Goal: Transaction & Acquisition: Obtain resource

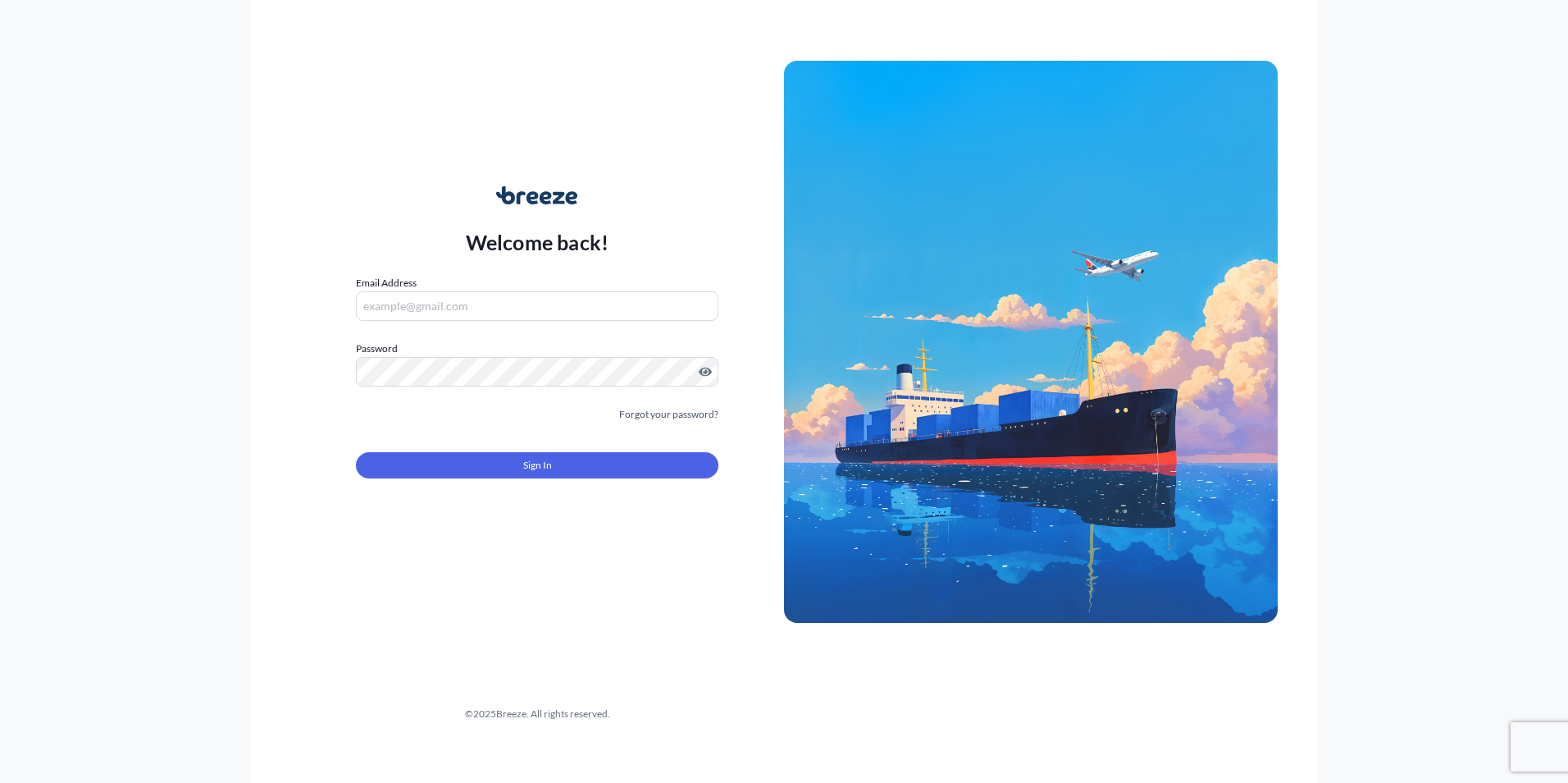
click at [526, 302] on input "Email Address" at bounding box center [537, 305] width 363 height 29
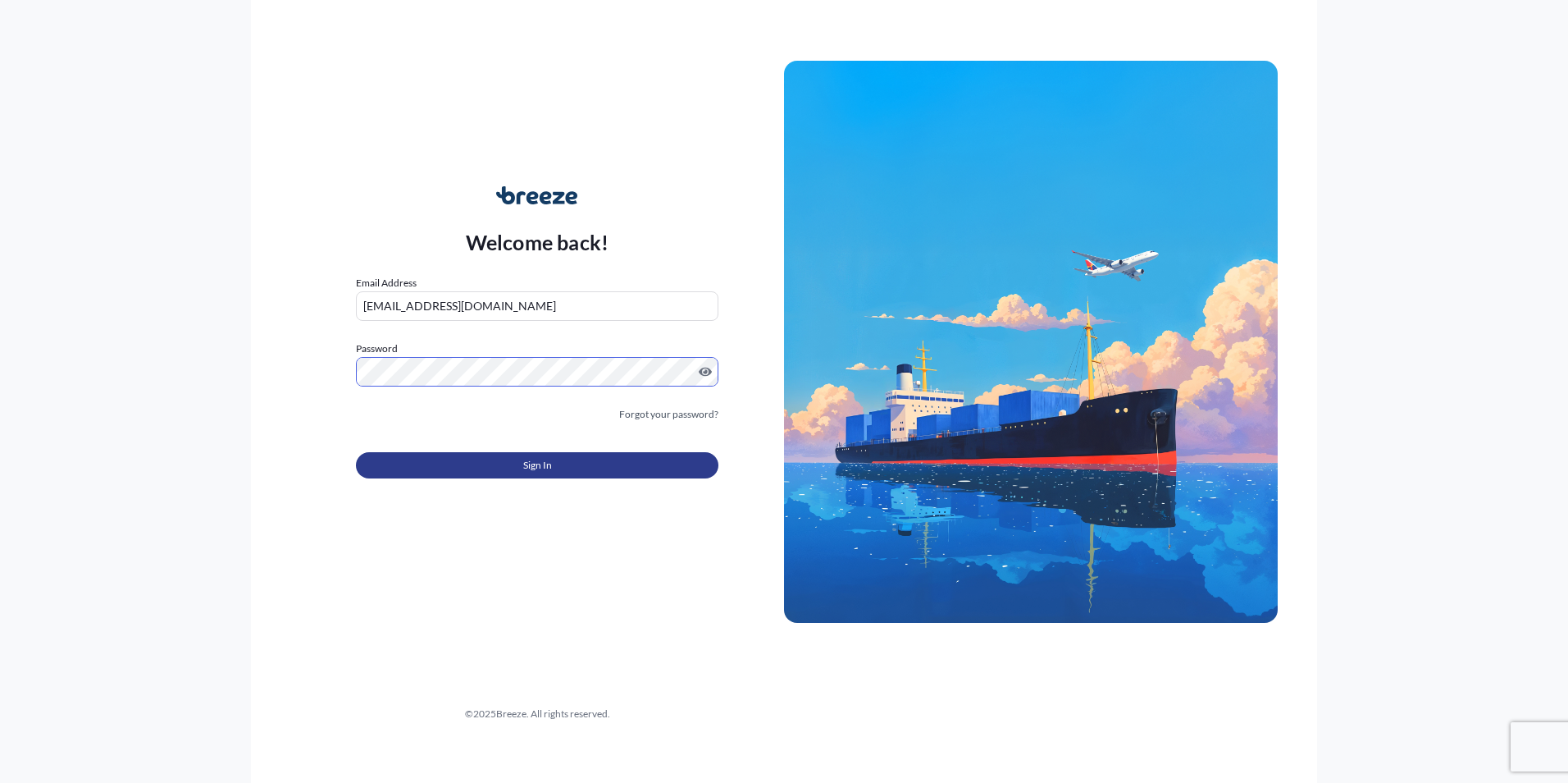
click at [625, 460] on button "Sign In" at bounding box center [537, 465] width 363 height 27
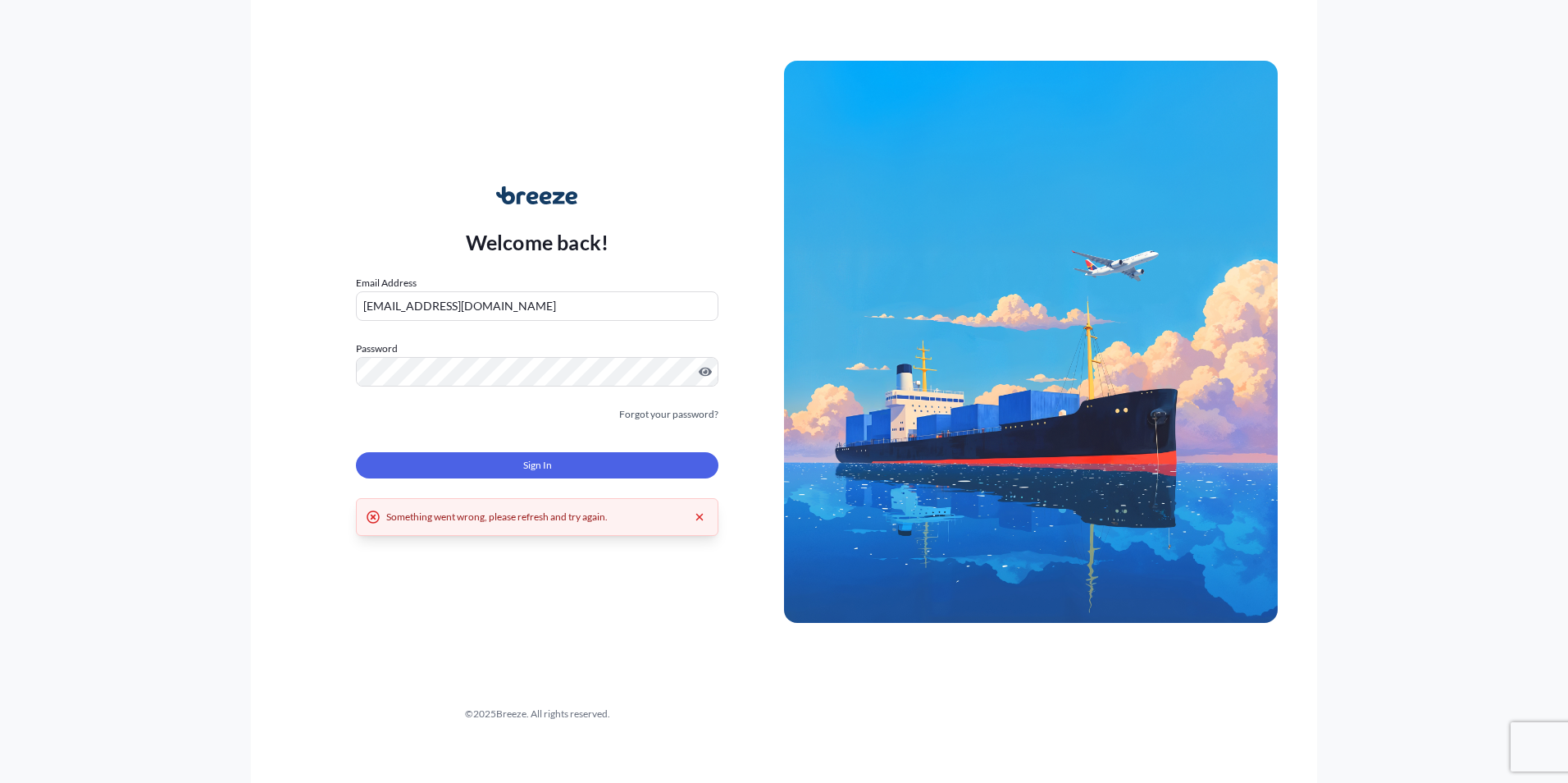
click at [422, 309] on input "[EMAIL_ADDRESS][DOMAIN_NAME]" at bounding box center [537, 305] width 363 height 29
drag, startPoint x: 415, startPoint y: 302, endPoint x: 361, endPoint y: 303, distance: 54.0
click at [361, 303] on input "[EMAIL_ADDRESS][DOMAIN_NAME]" at bounding box center [537, 305] width 363 height 29
click at [394, 308] on input "[EMAIL_ADDRESS][DOMAIN_NAME]" at bounding box center [537, 305] width 363 height 29
click at [387, 304] on input "[EMAIL_ADDRESS][DOMAIN_NAME]" at bounding box center [537, 305] width 363 height 29
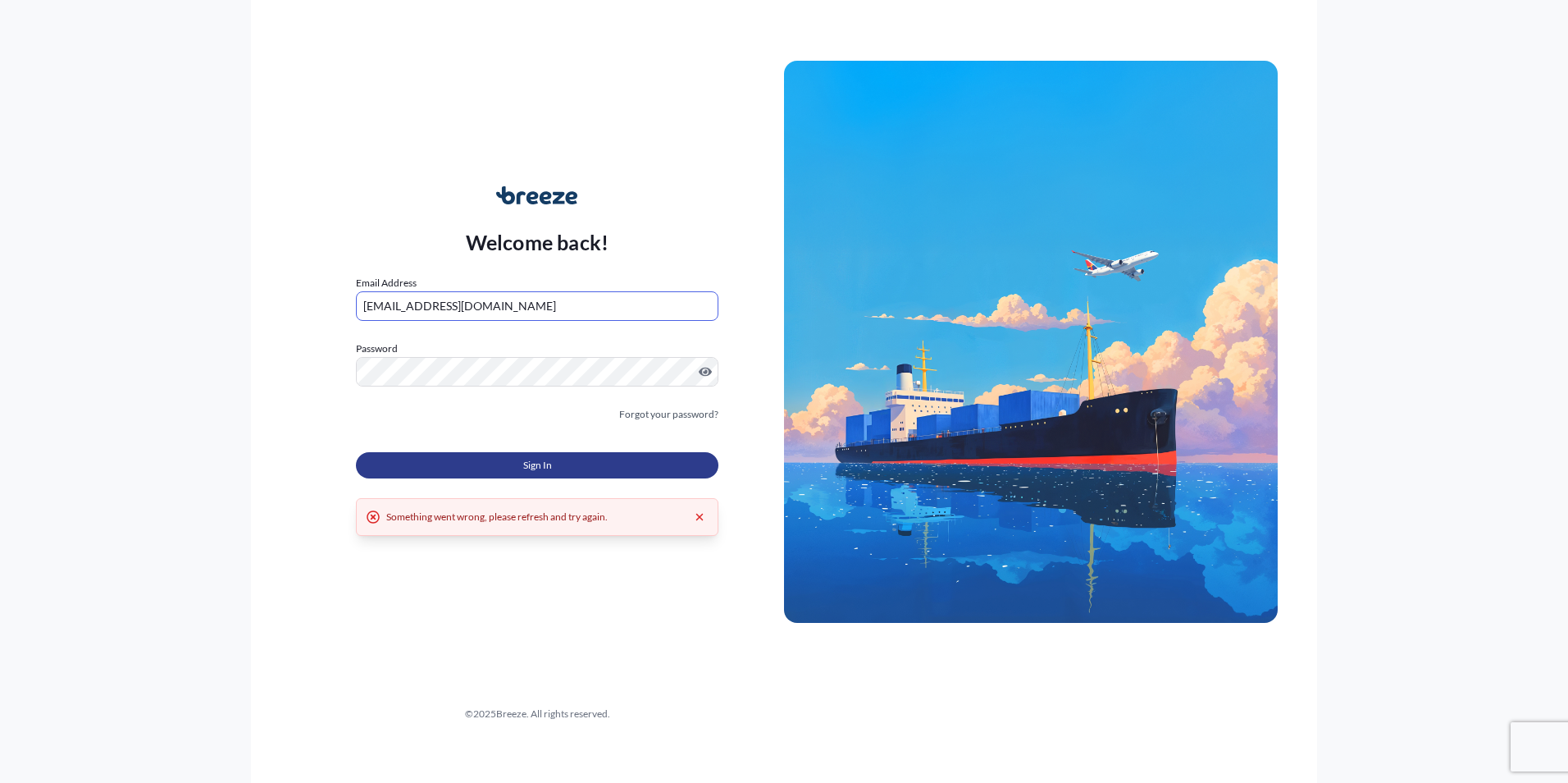
click at [545, 466] on span "Sign In" at bounding box center [537, 464] width 28 height 16
click at [522, 308] on input "[EMAIL_ADDRESS][DOMAIN_NAME]" at bounding box center [537, 305] width 363 height 29
click at [356, 143] on div "Welcome back! Email Address [EMAIL_ADDRESS][DOMAIN_NAME] Password Must include:…" at bounding box center [784, 392] width 1066 height 783
drag, startPoint x: 315, startPoint y: 295, endPoint x: 402, endPoint y: 295, distance: 87.0
click at [309, 295] on div "Welcome back! Email Address [EMAIL_ADDRESS][DOMAIN_NAME] Password Must include:…" at bounding box center [536, 342] width 494 height 377
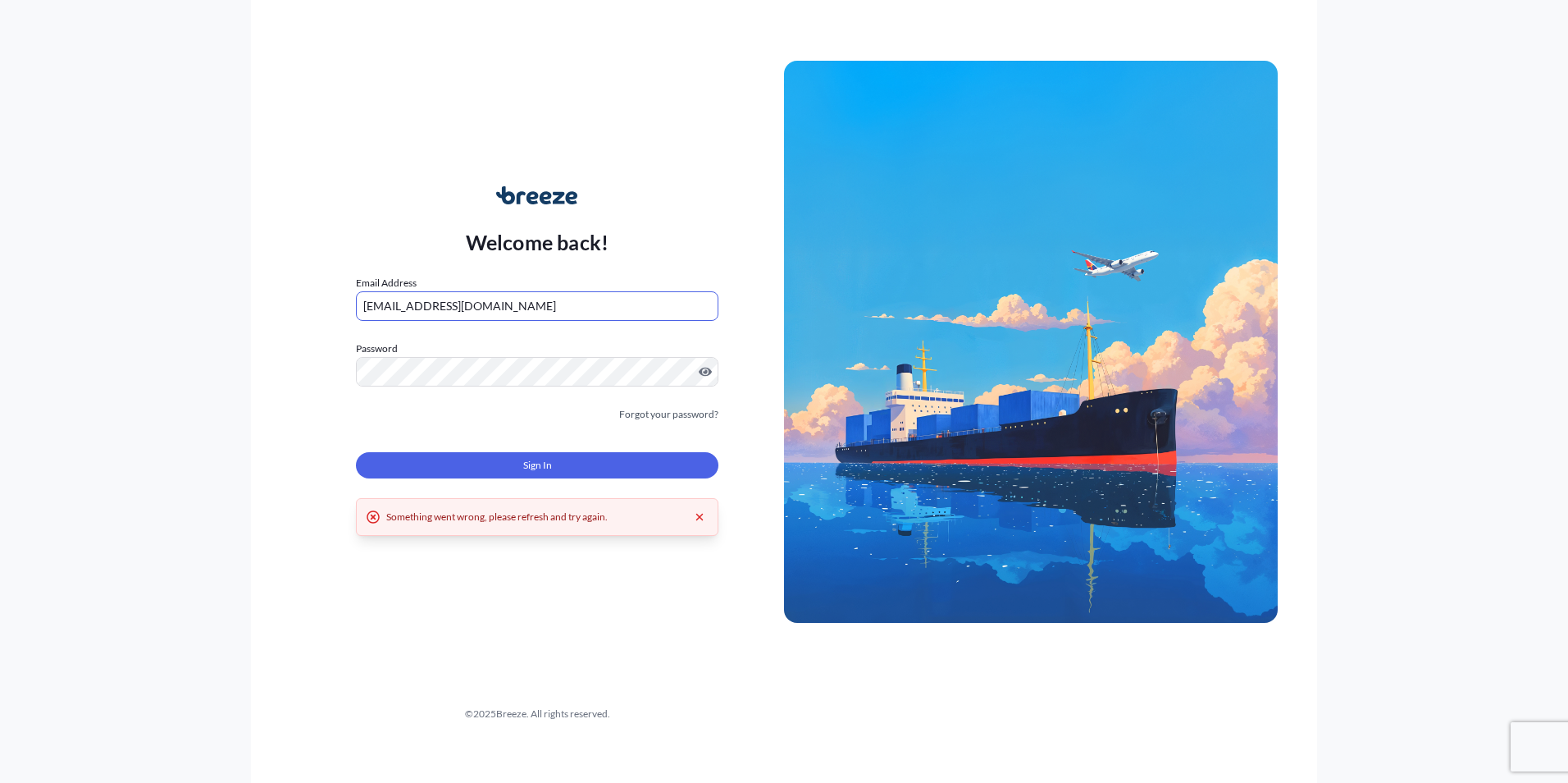
paste input "[GEOGRAPHIC_DATA]"
type input "[EMAIL_ADDRESS][DOMAIN_NAME]"
click at [513, 472] on button "Sign In" at bounding box center [537, 465] width 363 height 27
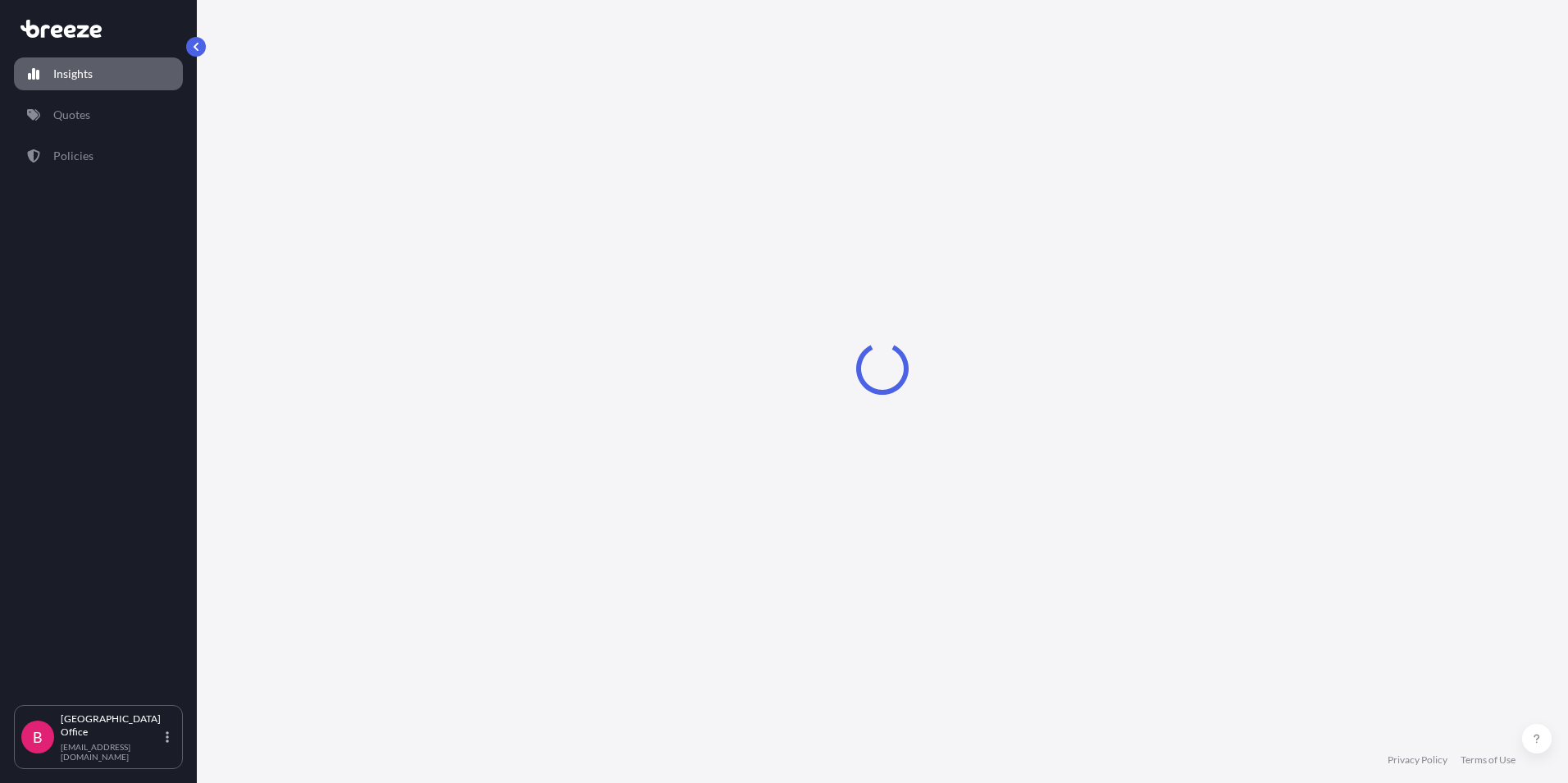
select select "2025"
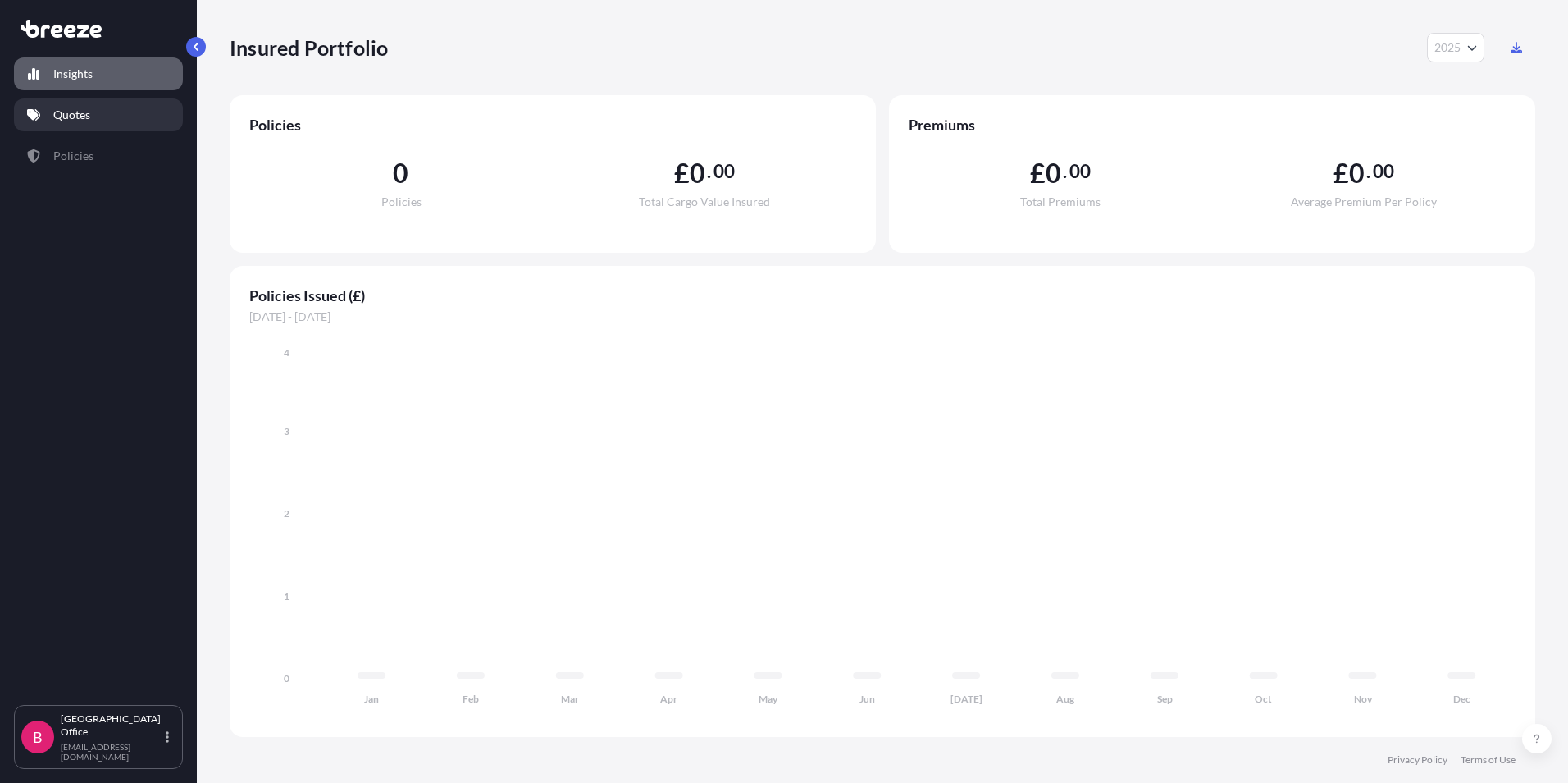
click at [73, 118] on p "Quotes" at bounding box center [71, 115] width 37 height 16
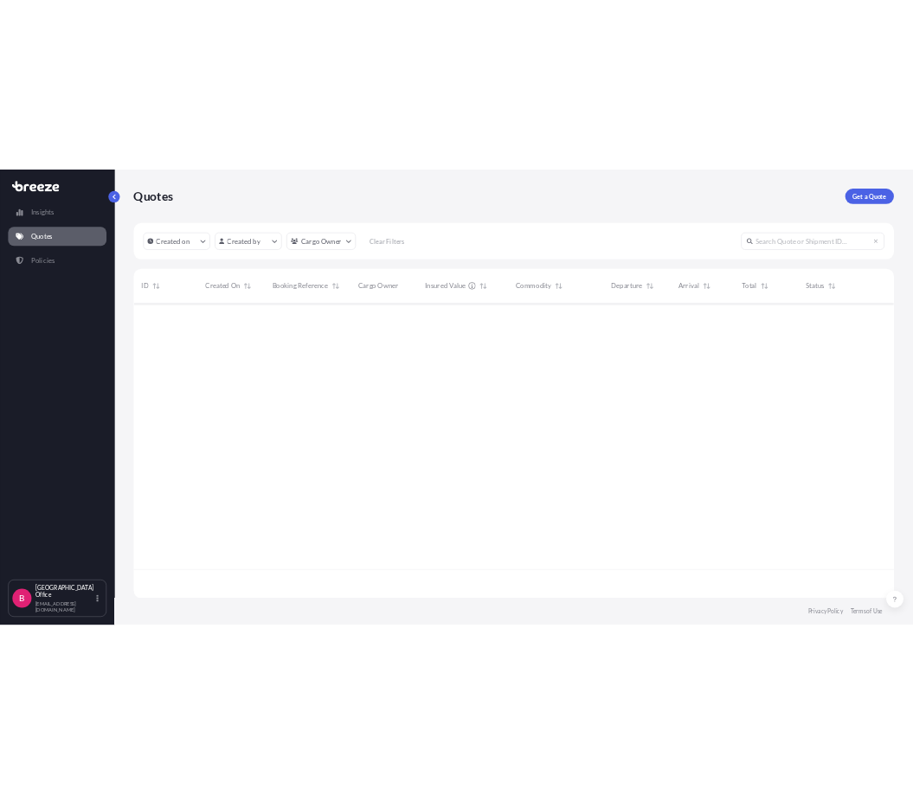
scroll to position [584, 1365]
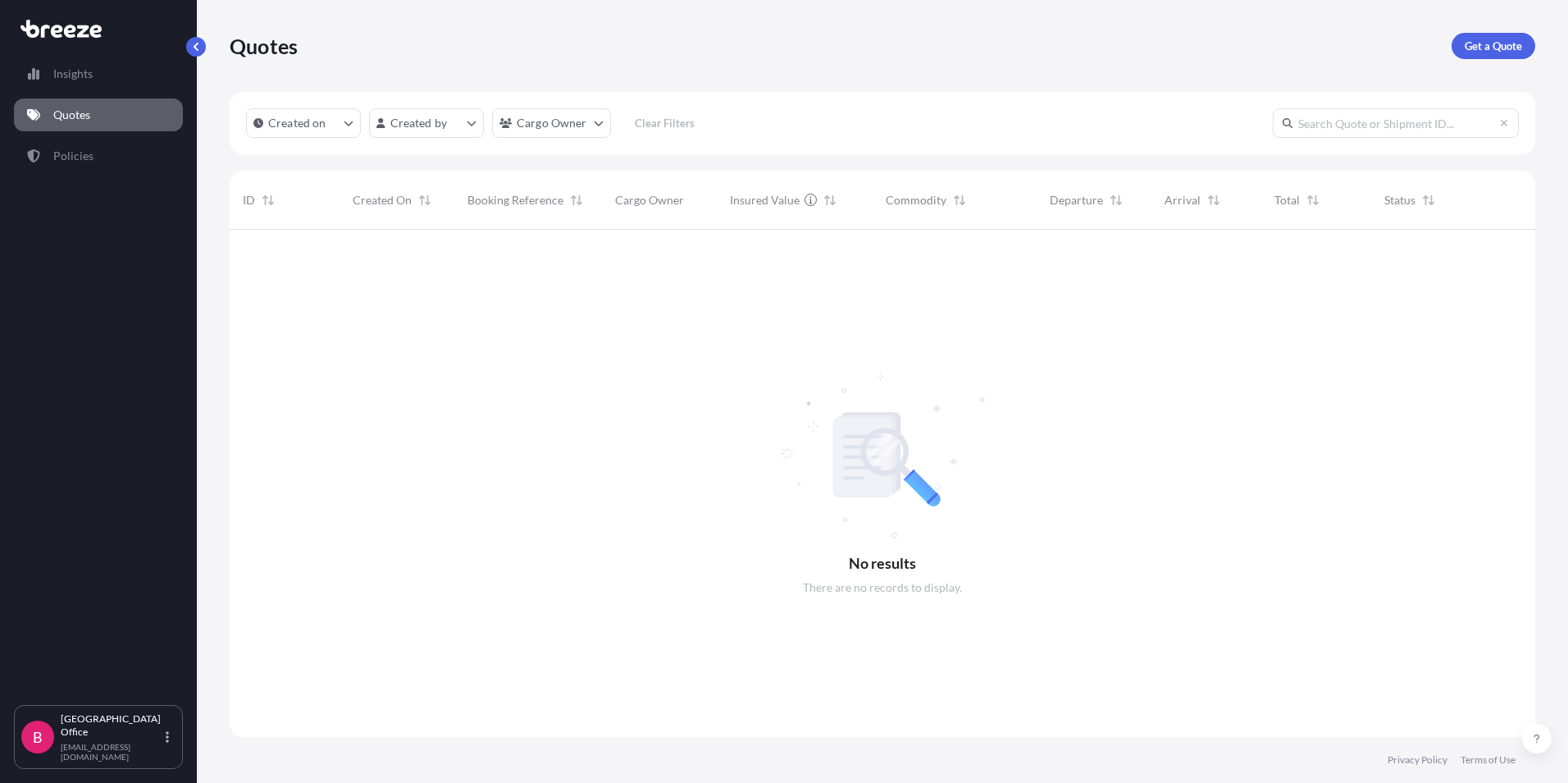
click at [1514, 46] on p "Get a Quote" at bounding box center [1493, 46] width 58 height 16
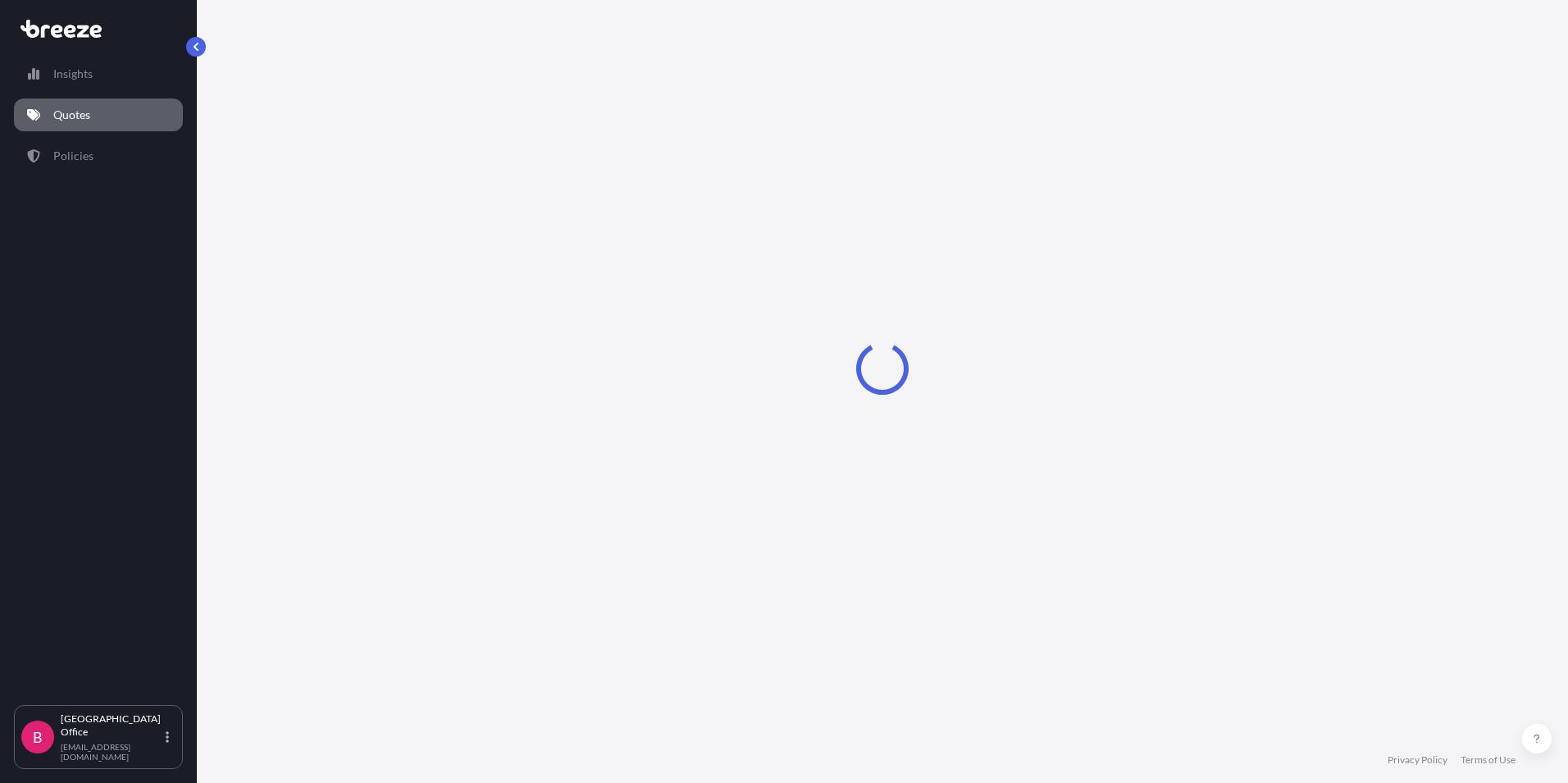
select select "Sea"
select select "1"
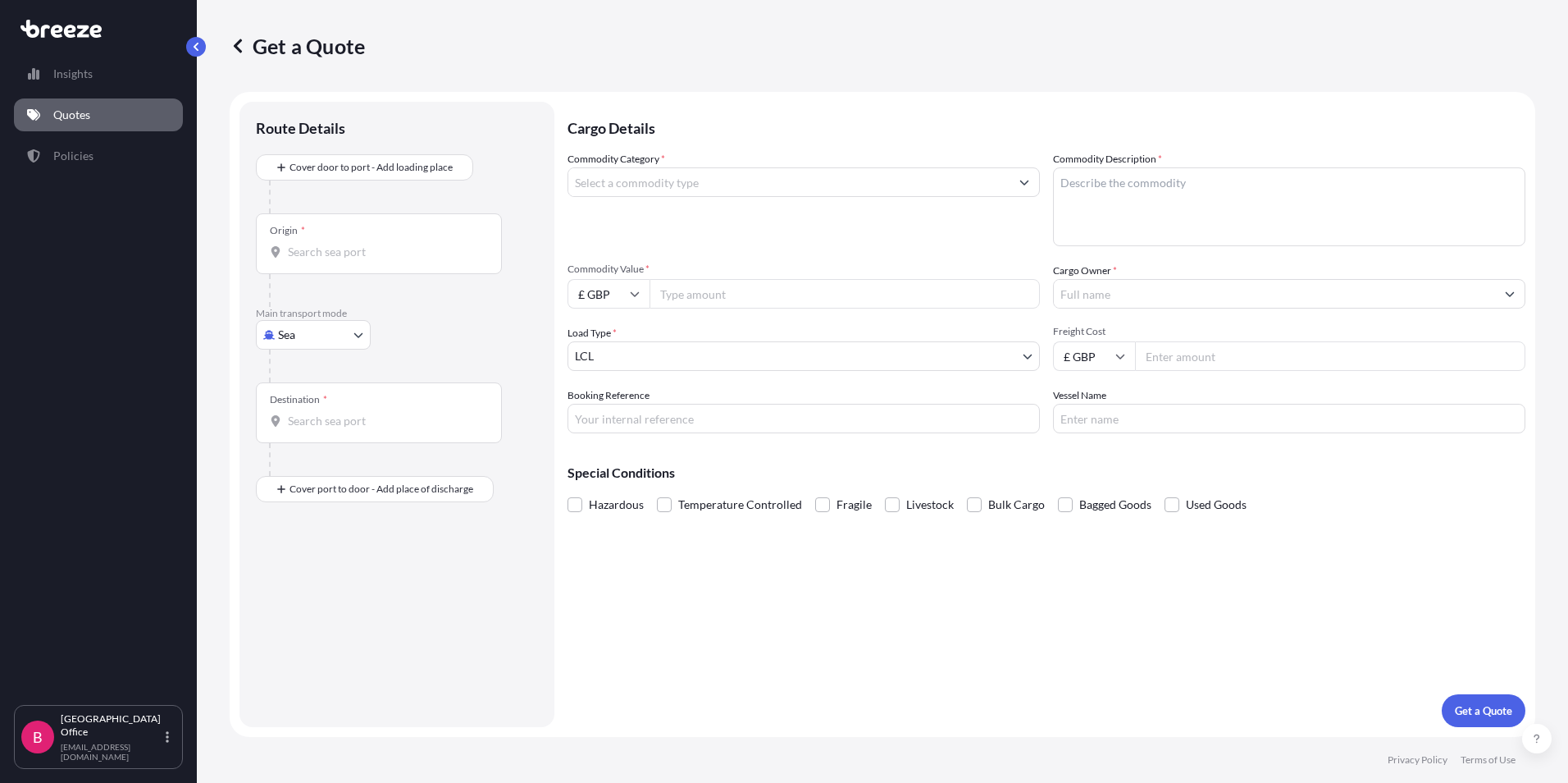
click at [359, 228] on div "Origin *" at bounding box center [379, 244] width 246 height 61
click at [359, 244] on input "Origin *" at bounding box center [385, 251] width 193 height 16
click at [399, 652] on div "Route Details Cover door to port - Add loading place Place of loading Road Road…" at bounding box center [397, 414] width 282 height 592
click at [310, 241] on div "Origin *" at bounding box center [379, 244] width 246 height 61
click at [310, 244] on input "Origin * Please select an origin" at bounding box center [385, 251] width 193 height 16
